Goal: Participate in discussion: Engage in conversation with other users on a specific topic

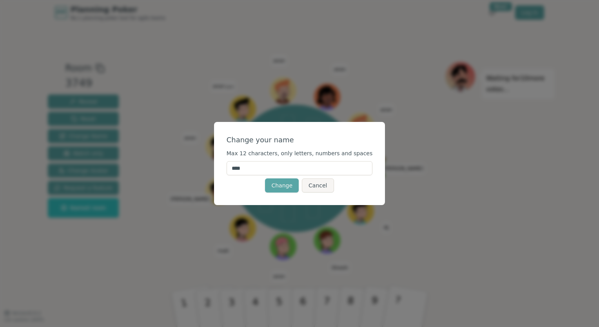
click at [291, 168] on input "****" at bounding box center [299, 168] width 146 height 14
drag, startPoint x: 296, startPoint y: 169, endPoint x: 223, endPoint y: 164, distance: 73.8
click at [223, 164] on div "Change your name Max 12 characters, only letters, numbers and spaces **** Chang…" at bounding box center [299, 163] width 599 height 327
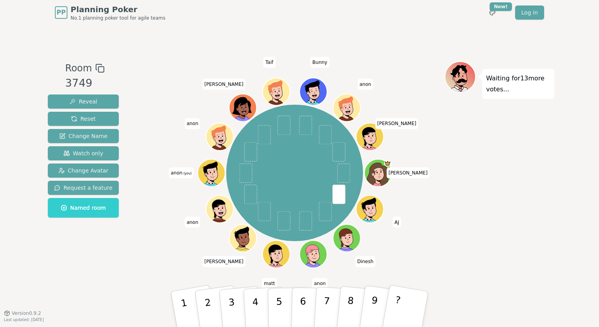
click at [178, 173] on span "anon (you)" at bounding box center [180, 172] width 25 height 11
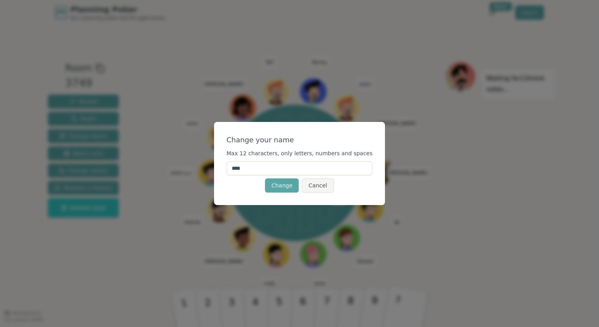
drag, startPoint x: 271, startPoint y: 168, endPoint x: 189, endPoint y: 159, distance: 82.0
click at [189, 159] on div "Change your name Max 12 characters, only letters, numbers and spaces **** Chang…" at bounding box center [299, 163] width 599 height 327
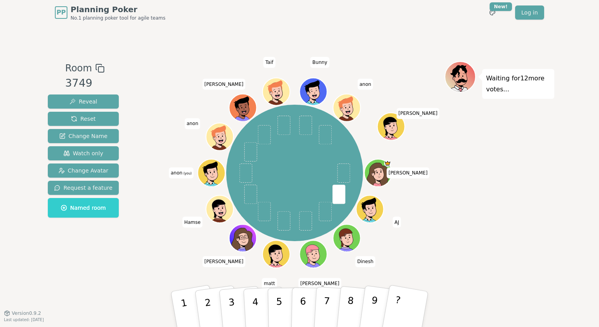
click at [184, 174] on span "(you)" at bounding box center [186, 174] width 9 height 4
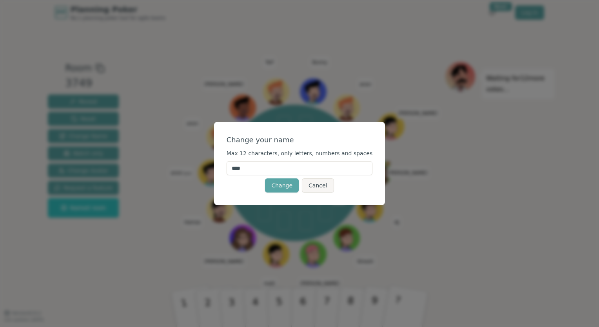
click at [264, 168] on input "****" at bounding box center [299, 168] width 146 height 14
type input "*"
type input "****"
click at [243, 197] on div "Change your name Max 12 characters, only letters, numbers and spaces **** Chang…" at bounding box center [299, 163] width 171 height 83
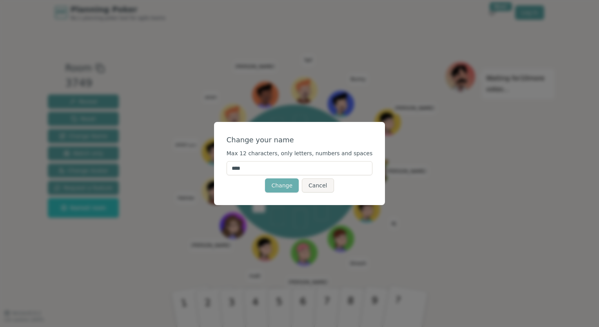
click at [275, 186] on button "Change" at bounding box center [282, 185] width 34 height 14
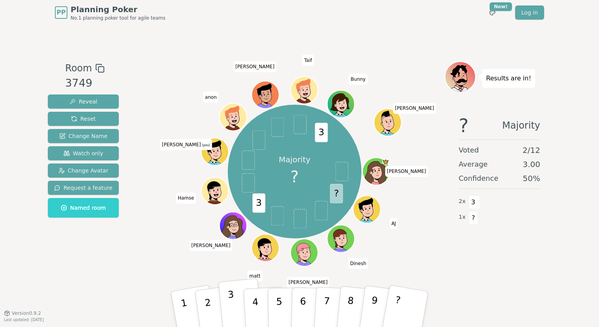
click at [234, 309] on button "3" at bounding box center [240, 309] width 45 height 62
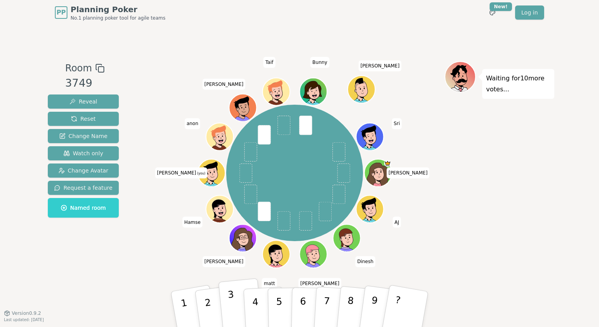
drag, startPoint x: 231, startPoint y: 305, endPoint x: 236, endPoint y: 303, distance: 5.3
click at [231, 305] on p "3" at bounding box center [232, 310] width 10 height 43
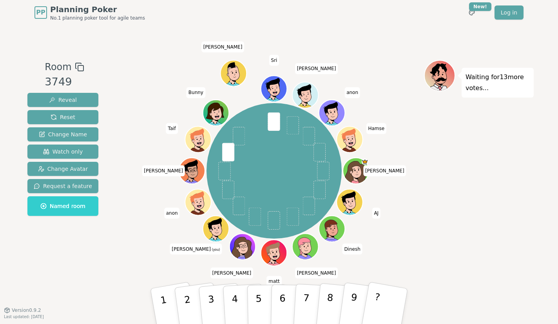
click at [213, 230] on icon at bounding box center [211, 231] width 4 height 4
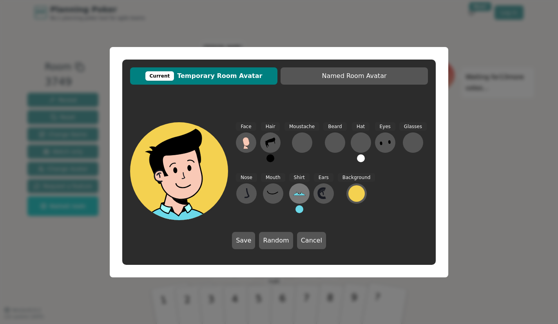
click at [299, 191] on icon at bounding box center [299, 193] width 13 height 13
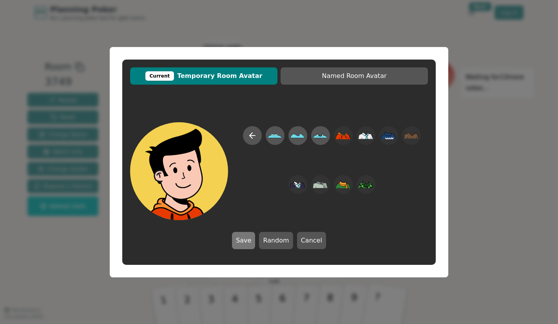
click at [237, 234] on button "Save" at bounding box center [243, 240] width 23 height 17
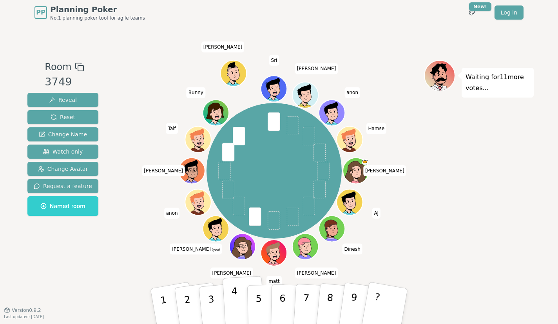
click at [241, 300] on button "4" at bounding box center [244, 306] width 43 height 61
click at [215, 232] on icon at bounding box center [217, 233] width 13 height 4
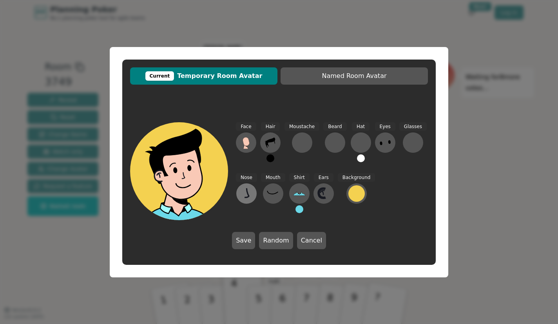
click at [248, 195] on icon at bounding box center [246, 192] width 4 height 9
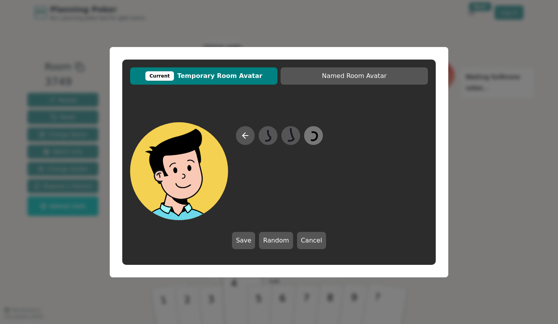
click at [313, 132] on icon at bounding box center [314, 136] width 6 height 8
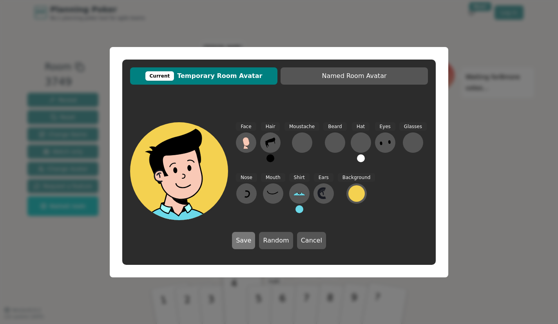
click at [248, 242] on button "Save" at bounding box center [243, 240] width 23 height 17
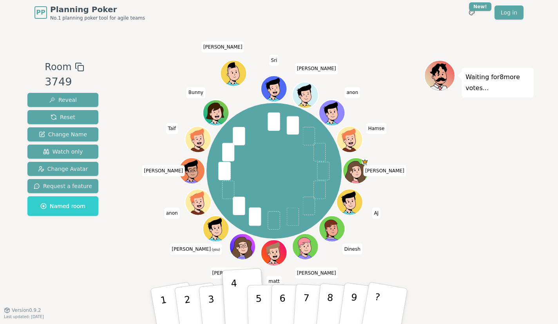
click at [219, 228] on icon at bounding box center [216, 228] width 25 height 3
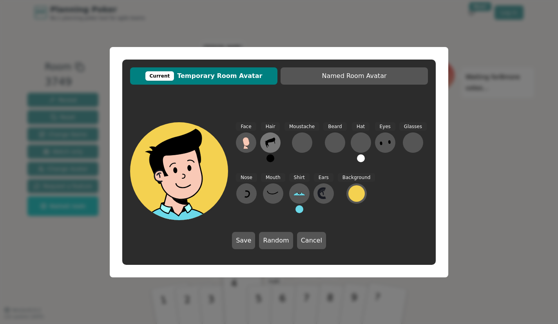
click at [276, 143] on button at bounding box center [270, 142] width 20 height 20
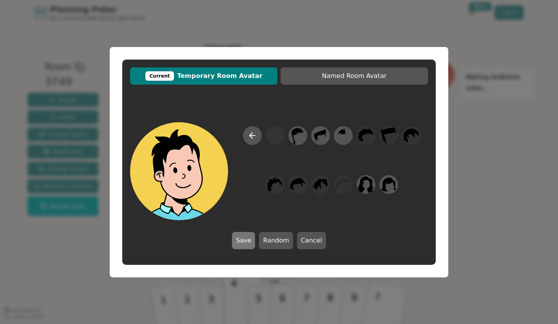
click at [250, 238] on button "Save" at bounding box center [243, 240] width 23 height 17
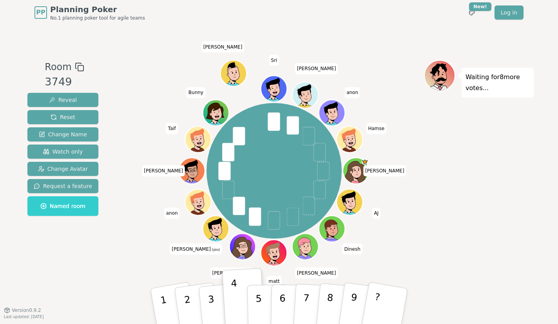
click at [214, 230] on div at bounding box center [216, 237] width 25 height 23
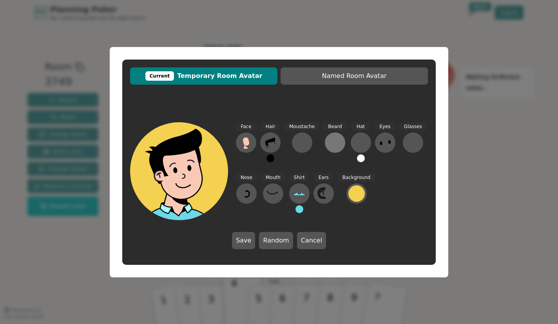
click at [329, 141] on div at bounding box center [335, 142] width 13 height 13
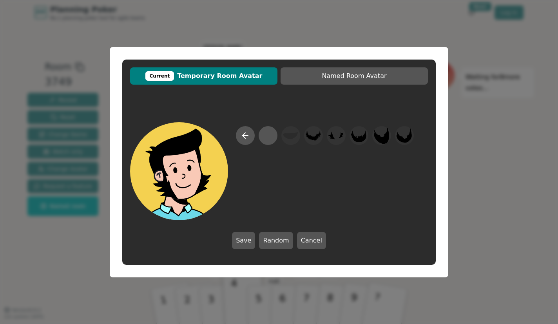
drag, startPoint x: 243, startPoint y: 241, endPoint x: 253, endPoint y: 241, distance: 10.2
click at [243, 241] on button "Save" at bounding box center [243, 240] width 23 height 17
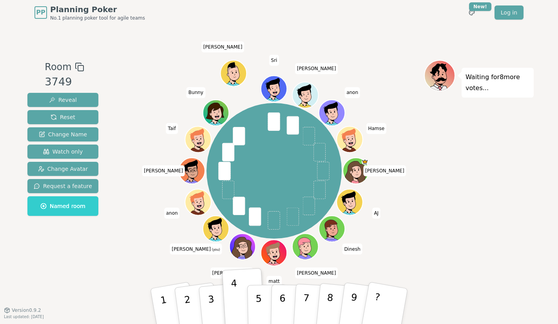
click at [221, 231] on icon at bounding box center [217, 233] width 13 height 4
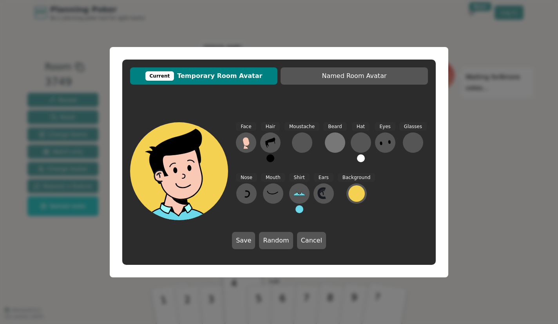
click at [334, 142] on div at bounding box center [335, 142] width 13 height 13
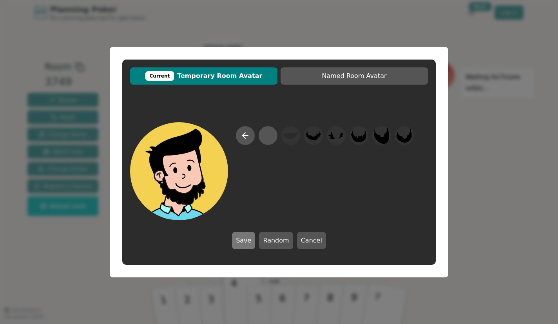
click at [245, 241] on button "Save" at bounding box center [243, 240] width 23 height 17
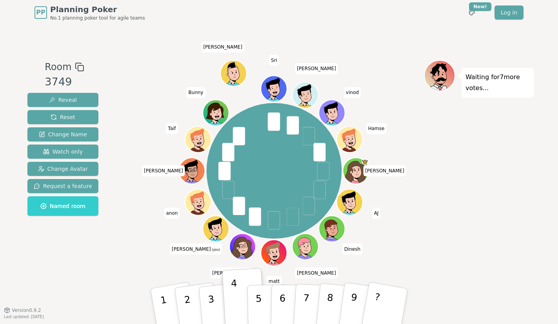
click at [517, 223] on div "Waiting for 7 more votes..." at bounding box center [479, 167] width 110 height 215
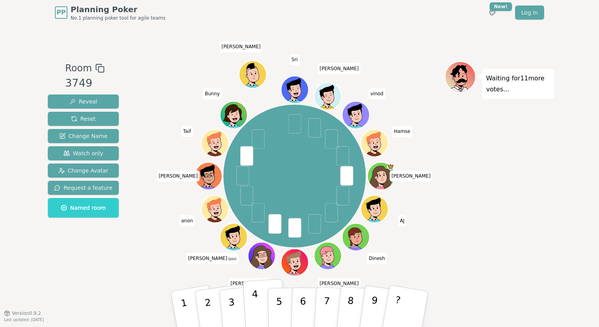
click at [257, 306] on button "4" at bounding box center [264, 309] width 43 height 61
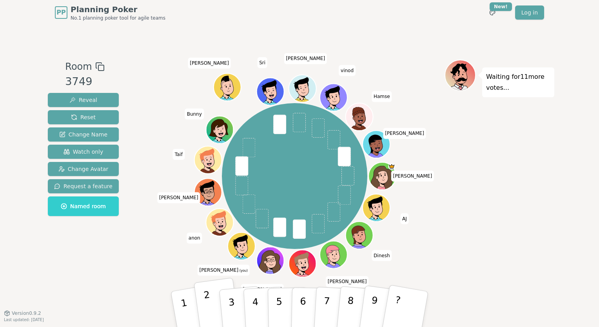
click at [210, 304] on button "2" at bounding box center [217, 308] width 47 height 63
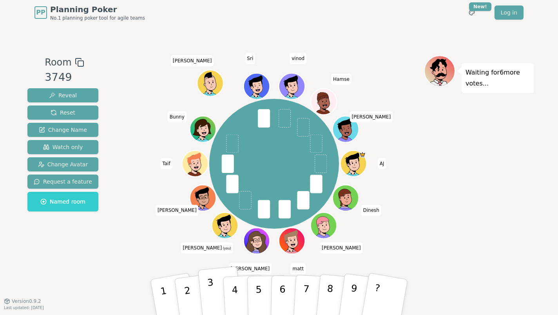
click at [215, 287] on button "3" at bounding box center [220, 297] width 45 height 62
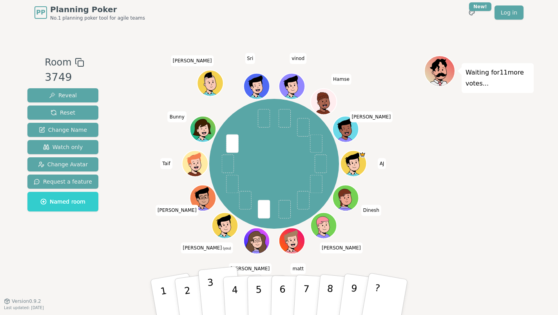
click at [211, 299] on p "3" at bounding box center [212, 298] width 10 height 43
click at [224, 228] on icon at bounding box center [226, 229] width 13 height 4
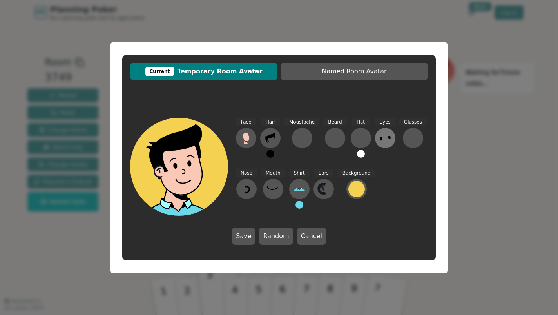
click at [388, 136] on ellipse at bounding box center [389, 138] width 3 height 4
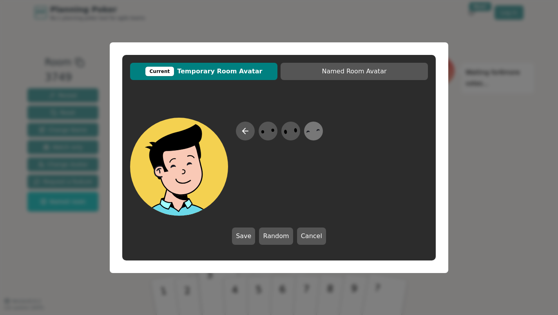
click at [313, 129] on icon at bounding box center [313, 131] width 15 height 18
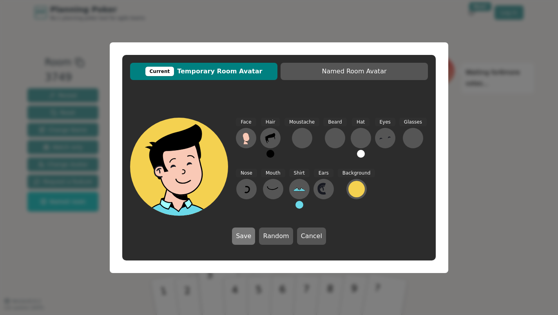
click at [244, 239] on button "Save" at bounding box center [243, 235] width 23 height 17
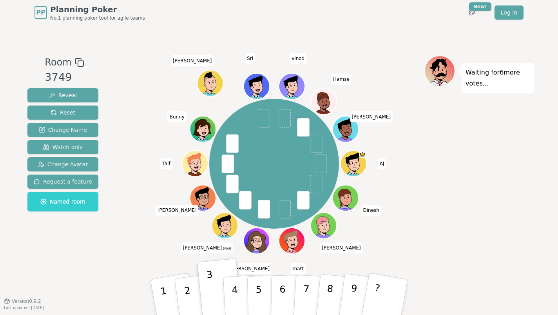
click at [222, 223] on icon at bounding box center [225, 224] width 25 height 3
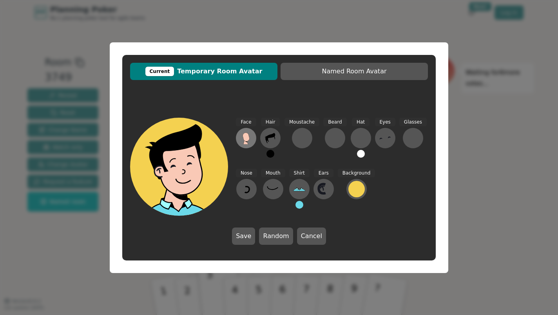
click at [248, 136] on icon at bounding box center [245, 136] width 7 height 9
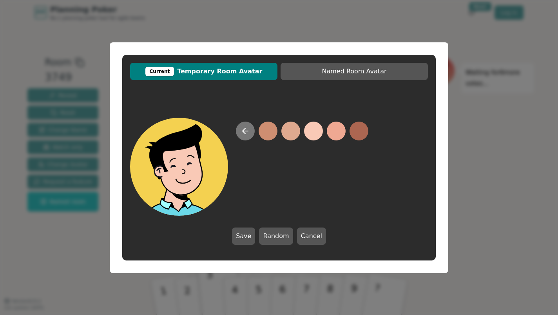
click at [244, 127] on icon at bounding box center [245, 130] width 9 height 9
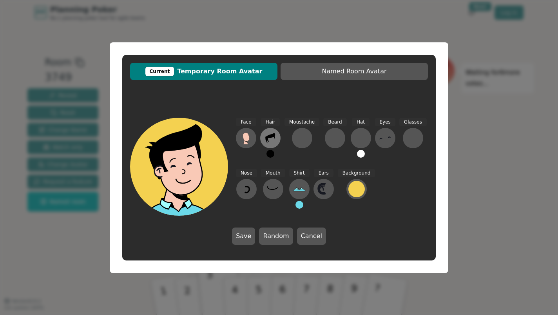
click at [270, 141] on icon at bounding box center [270, 138] width 13 height 13
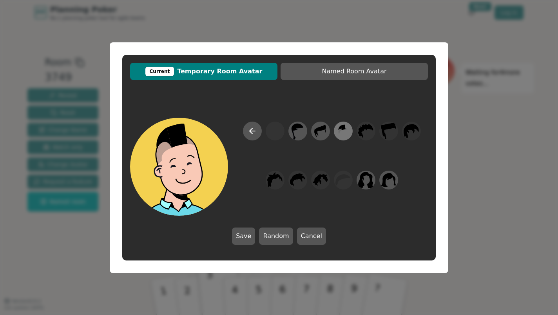
click at [338, 125] on icon at bounding box center [342, 131] width 15 height 18
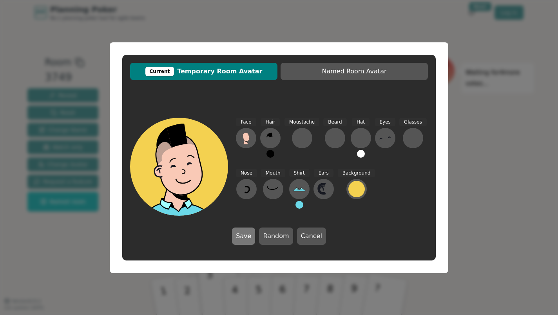
click at [246, 235] on button "Save" at bounding box center [243, 235] width 23 height 17
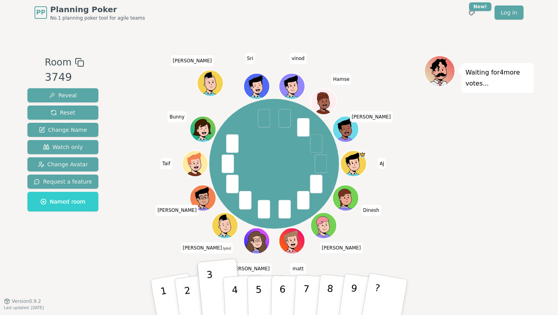
click at [226, 232] on icon at bounding box center [226, 229] width 13 height 4
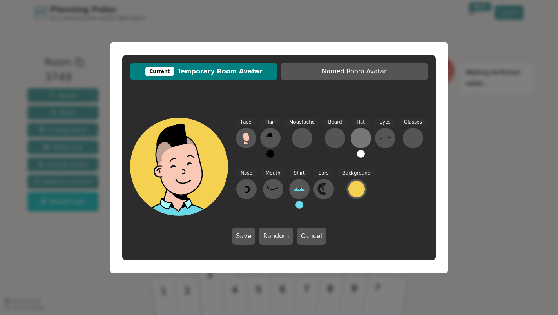
click at [358, 138] on div at bounding box center [361, 138] width 13 height 13
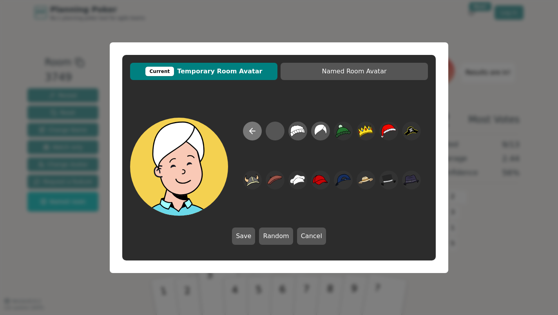
click at [249, 131] on icon at bounding box center [252, 130] width 9 height 9
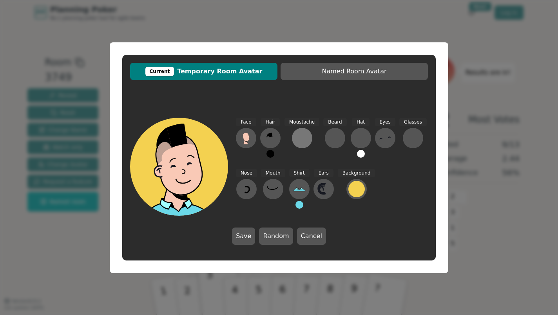
click at [304, 136] on div at bounding box center [302, 138] width 13 height 13
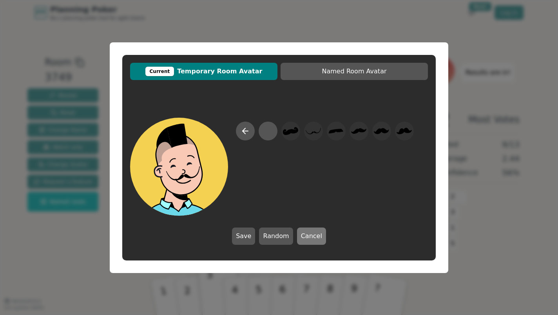
click at [302, 235] on button "Cancel" at bounding box center [311, 235] width 29 height 17
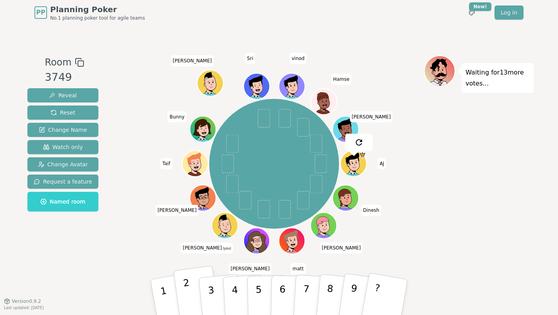
click at [194, 292] on button "2" at bounding box center [196, 296] width 47 height 63
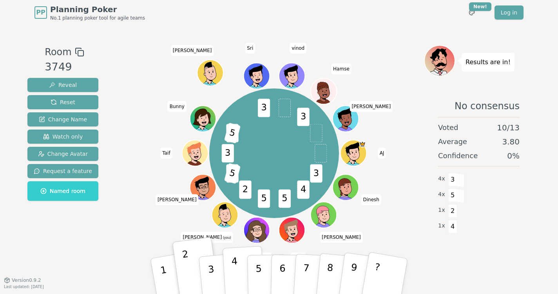
click at [239, 272] on button "4" at bounding box center [244, 276] width 43 height 61
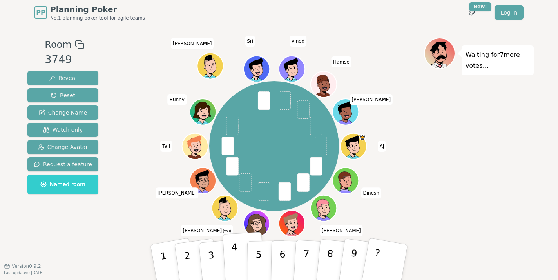
click at [237, 264] on p "4" at bounding box center [235, 262] width 9 height 43
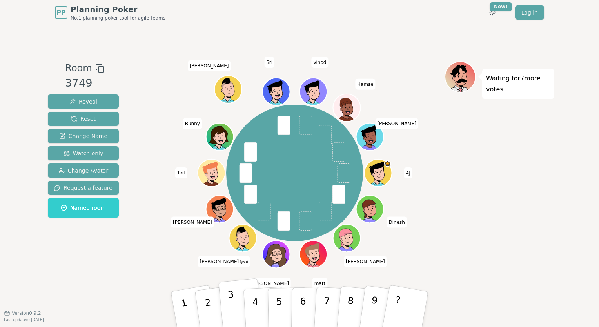
drag, startPoint x: 213, startPoint y: 300, endPoint x: 221, endPoint y: 302, distance: 7.8
click at [213, 300] on button "2" at bounding box center [218, 316] width 47 height 63
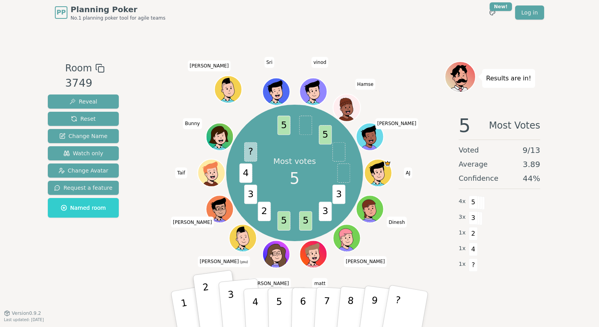
click at [234, 299] on button "3" at bounding box center [240, 309] width 45 height 62
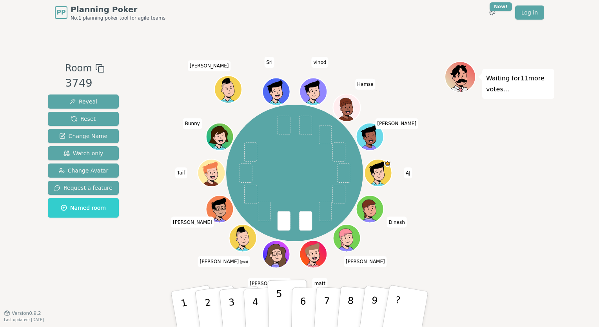
click at [280, 304] on p "5" at bounding box center [279, 309] width 7 height 42
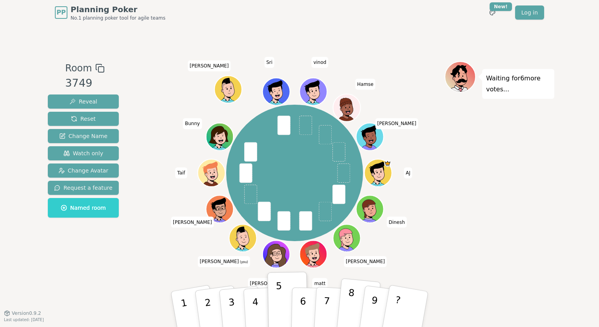
drag, startPoint x: 276, startPoint y: 303, endPoint x: 348, endPoint y: 303, distance: 72.1
click at [348, 303] on div "1 2 3 4 5 6 7 8 9 ?" at bounding box center [299, 308] width 235 height 27
click at [348, 302] on p "8" at bounding box center [350, 308] width 10 height 43
click at [306, 303] on button "6" at bounding box center [311, 309] width 40 height 60
drag, startPoint x: 304, startPoint y: 280, endPoint x: 318, endPoint y: 277, distance: 13.7
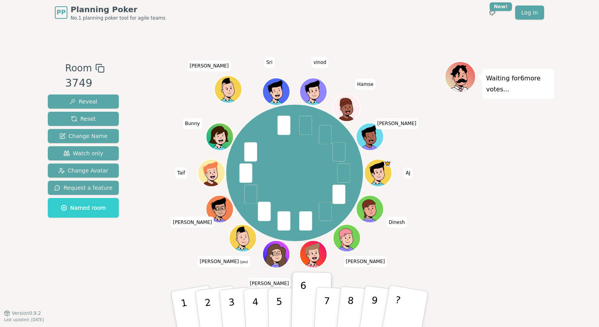
click at [304, 280] on button "6" at bounding box center [311, 301] width 40 height 60
click at [540, 221] on div "Waiting for 6 more votes..." at bounding box center [499, 168] width 110 height 215
click at [263, 208] on span at bounding box center [263, 210] width 13 height 19
click at [80, 272] on div "Room 3749 Reveal Reset Change Name Watch only Change Avatar Request a feature N…" at bounding box center [83, 168] width 77 height 215
click at [275, 301] on button "5" at bounding box center [288, 309] width 40 height 60
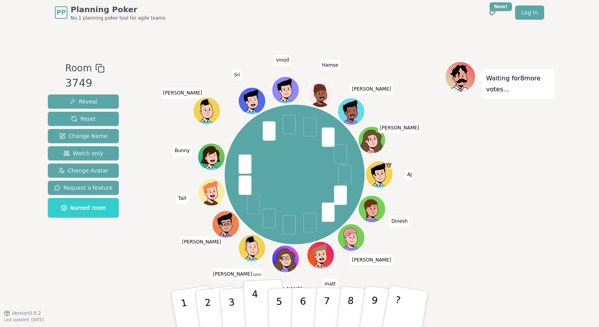
click at [256, 305] on p "4" at bounding box center [256, 309] width 9 height 43
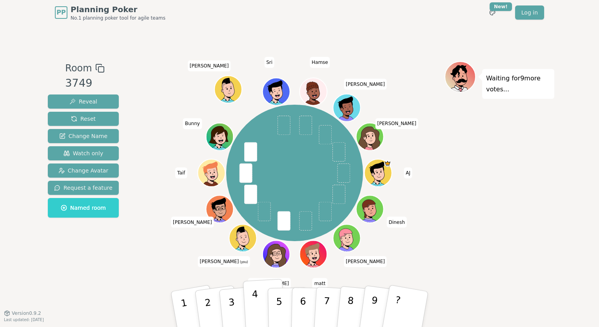
click at [255, 303] on p "4" at bounding box center [256, 309] width 9 height 43
